Goal: Find specific page/section: Find specific page/section

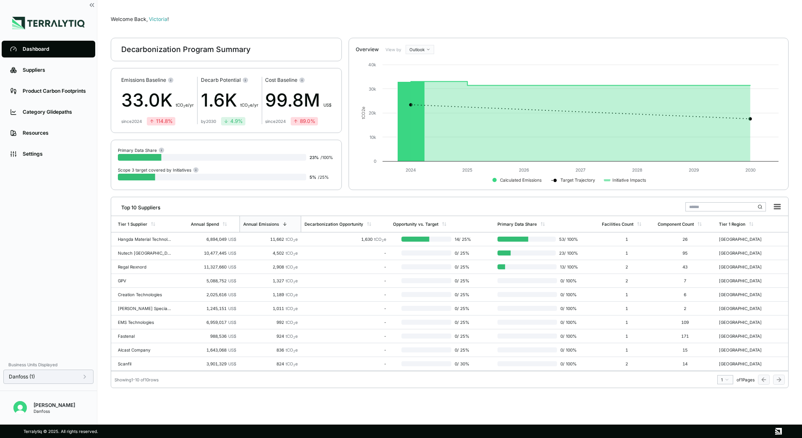
click at [73, 380] on div "Danfoss (1)" at bounding box center [48, 376] width 79 height 7
click at [75, 379] on div "Danfoss (1)" at bounding box center [48, 376] width 79 height 7
click at [224, 223] on icon at bounding box center [224, 223] width 0 height 3
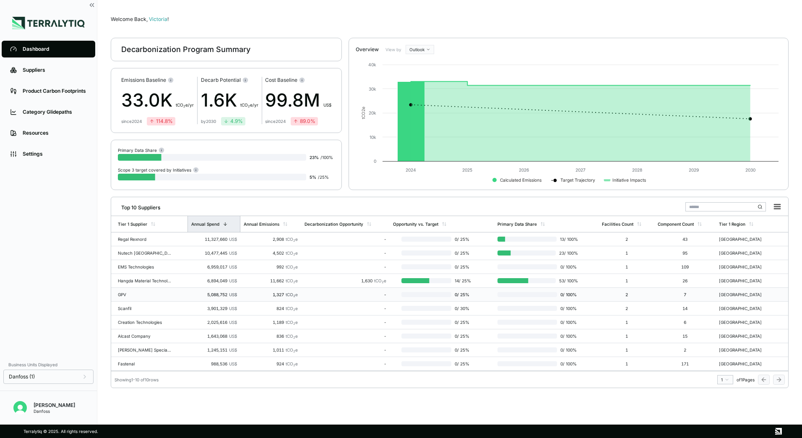
click at [124, 294] on div "GPV" at bounding box center [145, 294] width 54 height 5
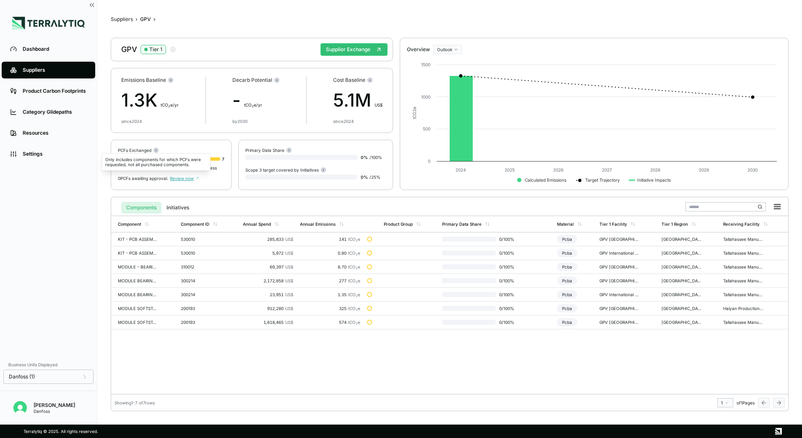
click at [155, 151] on circle at bounding box center [156, 150] width 5 height 5
click at [155, 149] on circle at bounding box center [156, 150] width 5 height 5
click at [163, 203] on button "Initiatives" at bounding box center [178, 208] width 33 height 12
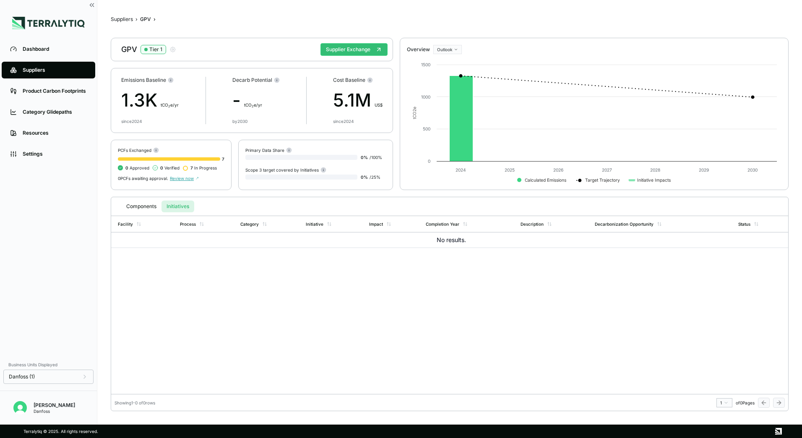
click at [177, 208] on button "Initiatives" at bounding box center [178, 207] width 33 height 12
click at [132, 208] on button "Components" at bounding box center [141, 207] width 40 height 12
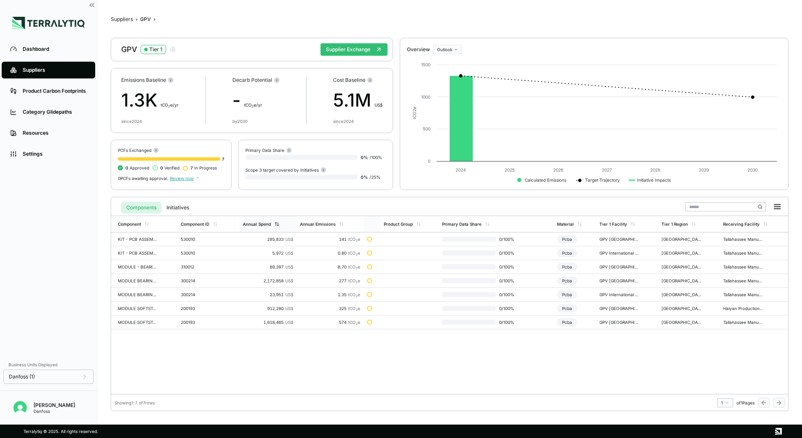
click at [275, 226] on icon at bounding box center [276, 223] width 5 height 5
click at [368, 81] on circle at bounding box center [369, 79] width 5 height 5
click at [372, 82] on icon at bounding box center [370, 80] width 6 height 6
